Goal: Task Accomplishment & Management: Use online tool/utility

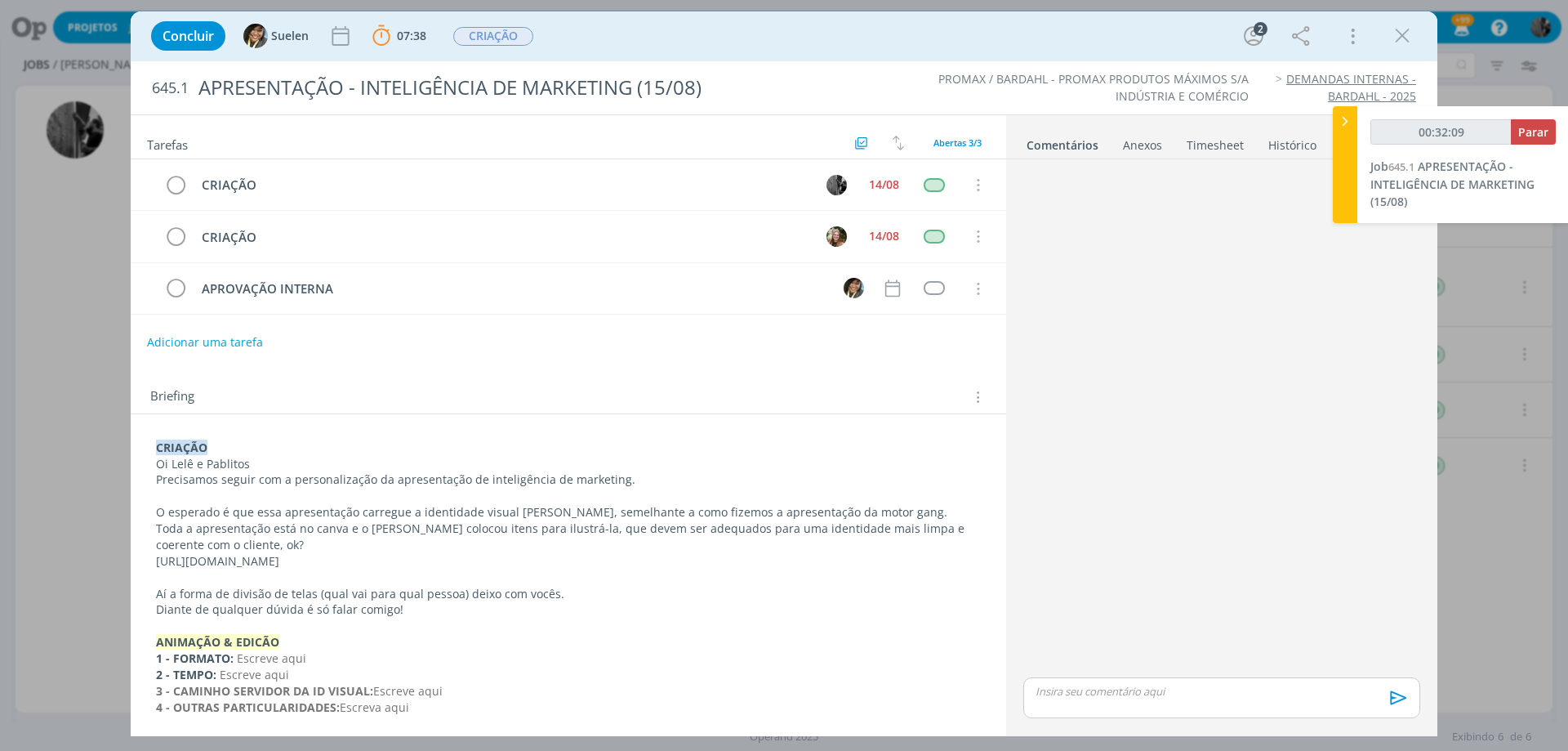
drag, startPoint x: 560, startPoint y: 557, endPoint x: 153, endPoint y: 529, distance: 408.0
click at [135, 560] on div "CRIAÇÃO Oi Lelê e Pablitos Precisamos seguir com a personalização da apresentaç…" at bounding box center [568, 604] width 875 height 378
copy p "[URL][DOMAIN_NAME]"
click at [1411, 33] on icon "dialog" at bounding box center [1402, 36] width 25 height 25
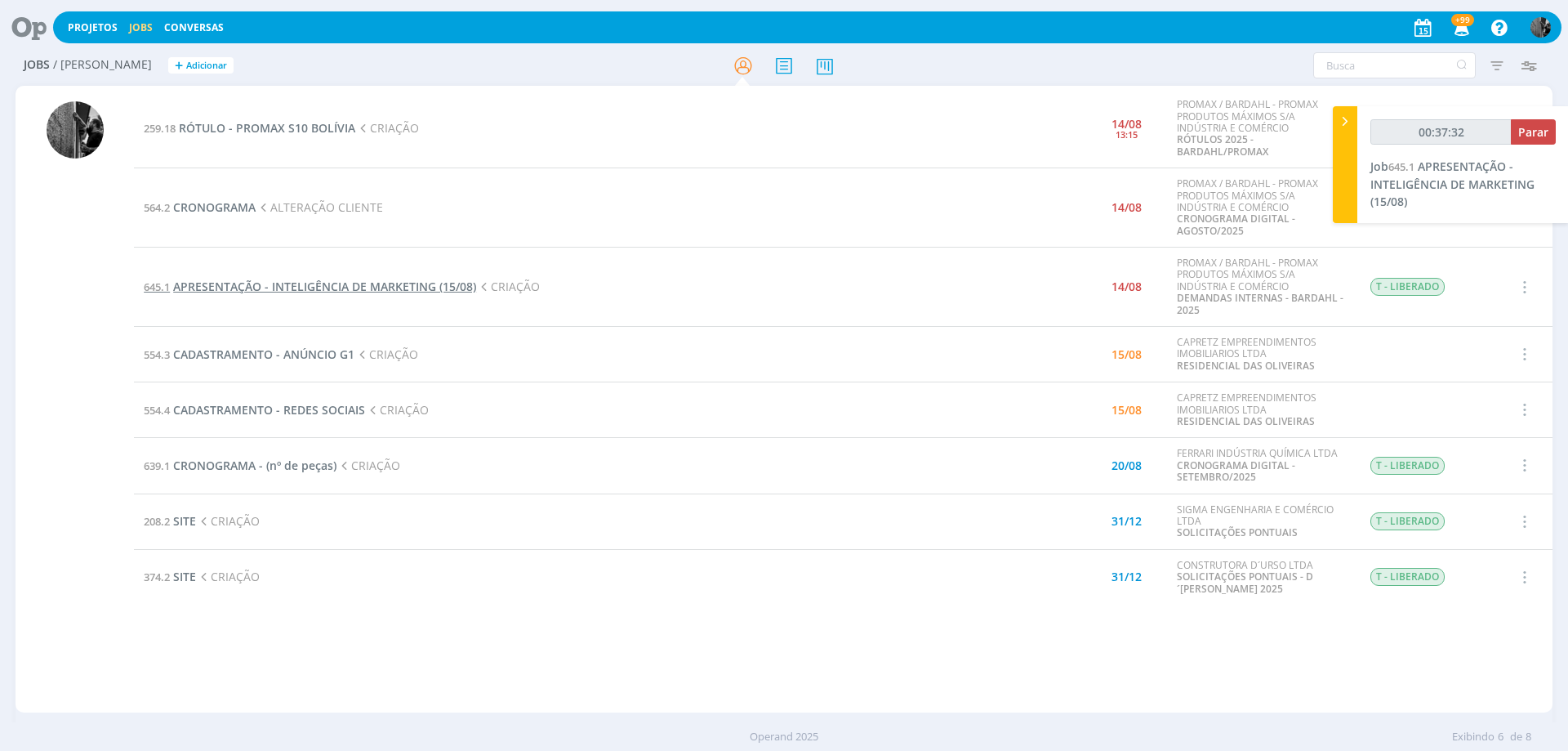
click at [326, 292] on span "APRESENTAÇÃO - INTELIGÊNCIA DE MARKETING (15/08)" at bounding box center [324, 286] width 303 height 15
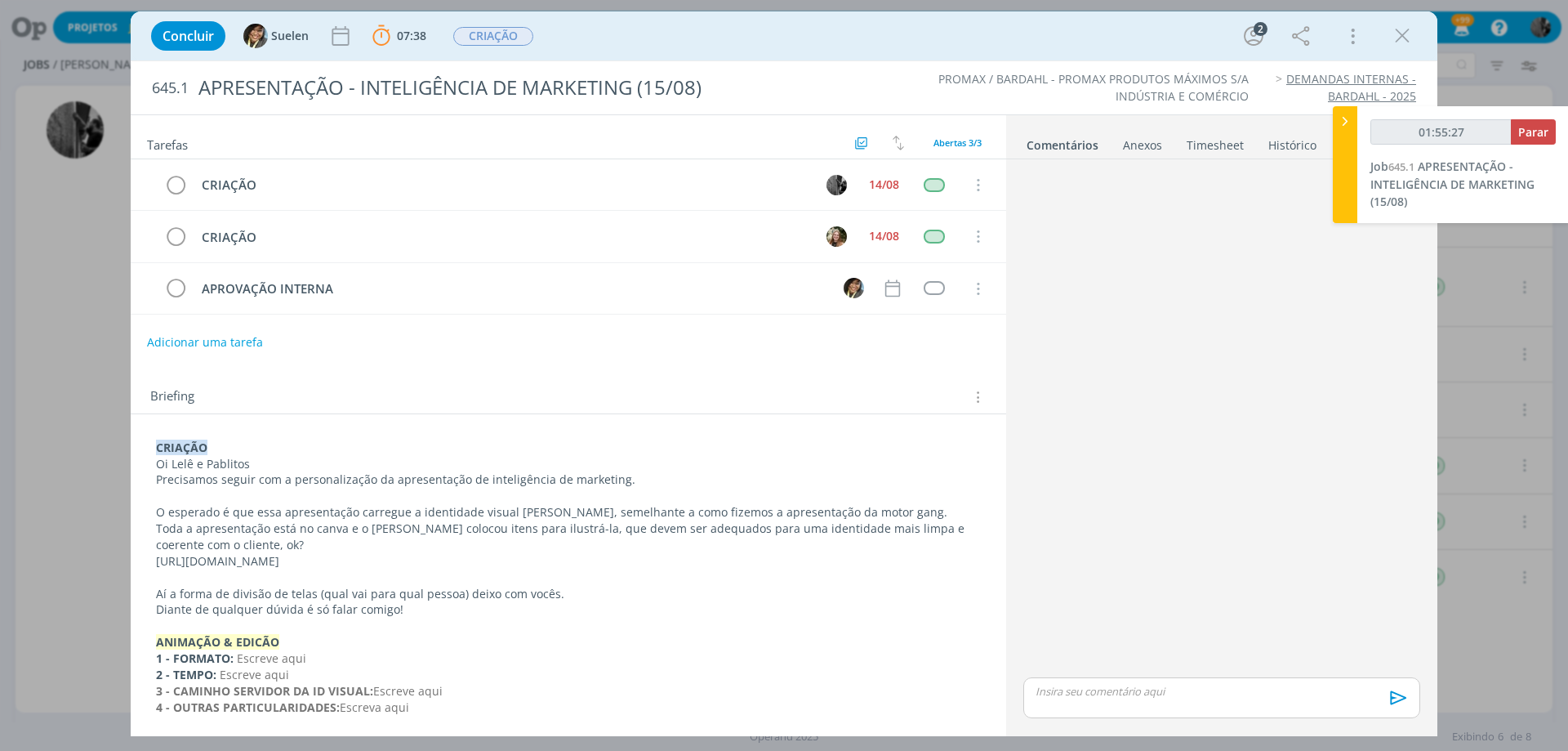
type input "01:56:27"
